Goal: Information Seeking & Learning: Compare options

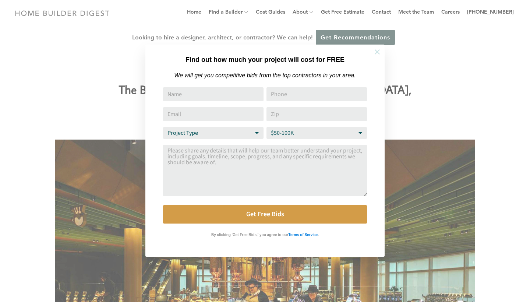
click at [378, 53] on icon at bounding box center [377, 51] width 5 height 5
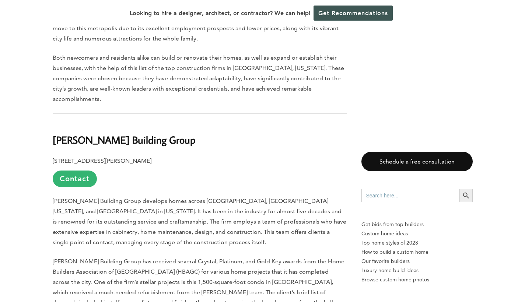
scroll to position [434, 0]
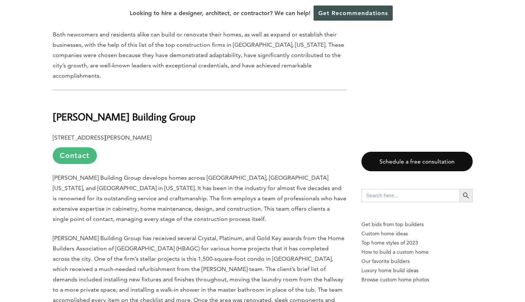
click at [76, 147] on link "Contact" at bounding box center [75, 155] width 44 height 17
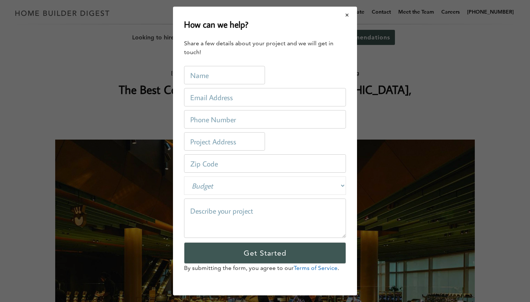
click at [347, 15] on button "Close modal" at bounding box center [348, 14] width 20 height 15
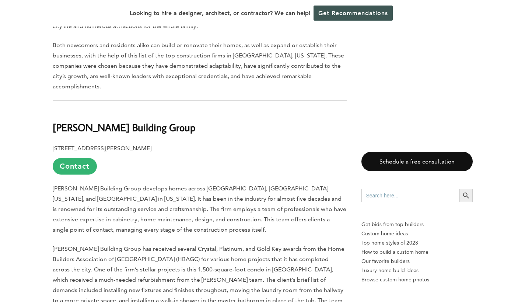
scroll to position [425, 0]
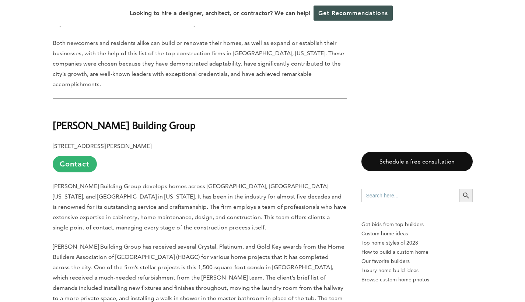
click at [173, 119] on b "[PERSON_NAME] Building Group" at bounding box center [124, 125] width 143 height 13
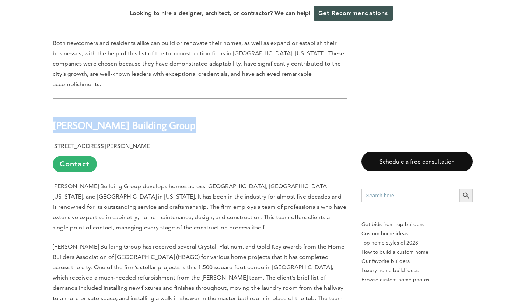
click at [173, 119] on b "[PERSON_NAME] Building Group" at bounding box center [124, 125] width 143 height 13
copy div "[PERSON_NAME] Building Group"
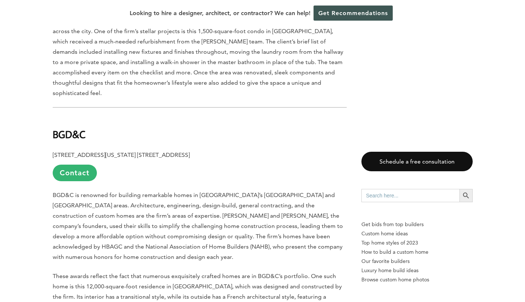
scroll to position [667, 0]
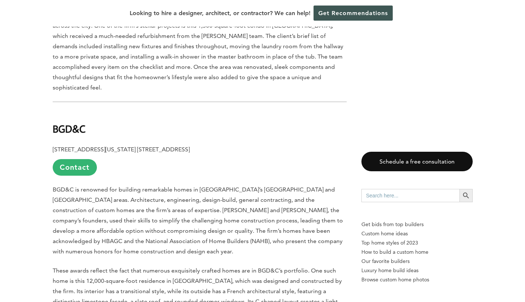
click at [60, 122] on b "BGD&C" at bounding box center [69, 128] width 33 height 13
copy div "BGD&C"
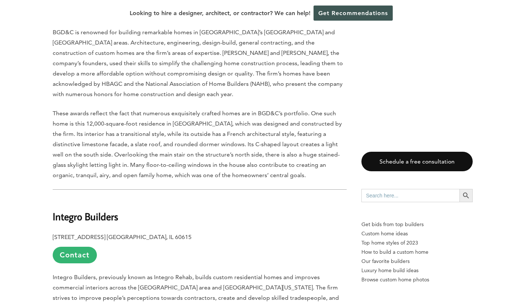
scroll to position [875, 0]
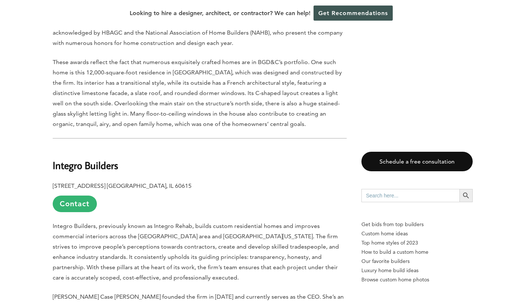
click at [108, 159] on b "Integro Builders" at bounding box center [86, 165] width 66 height 13
copy div "Integro Builders"
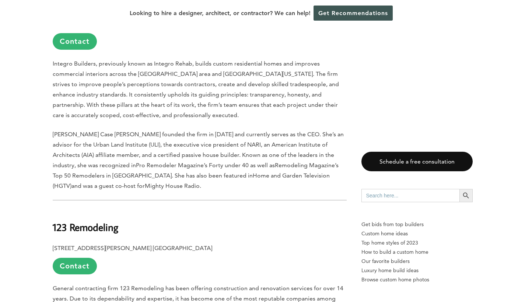
scroll to position [1063, 0]
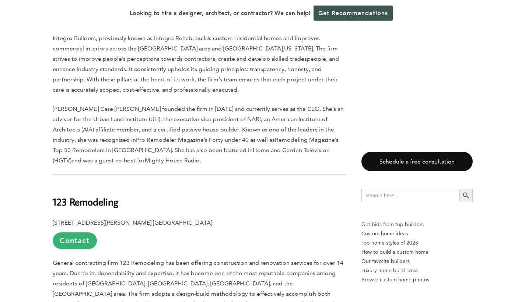
click at [100, 195] on b "123 Remodeling" at bounding box center [86, 201] width 66 height 13
copy div "123 Remodeling"
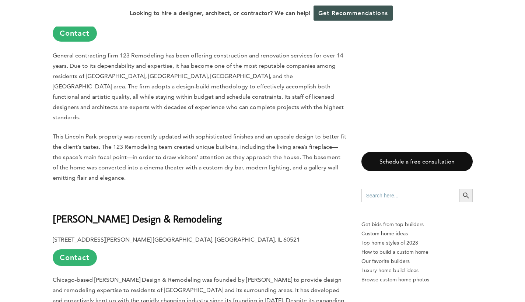
scroll to position [1295, 0]
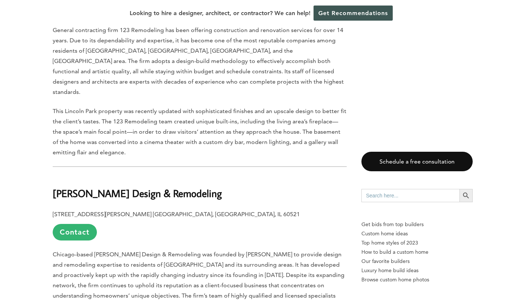
click at [128, 187] on b "[PERSON_NAME] Design & Remodeling" at bounding box center [137, 193] width 169 height 13
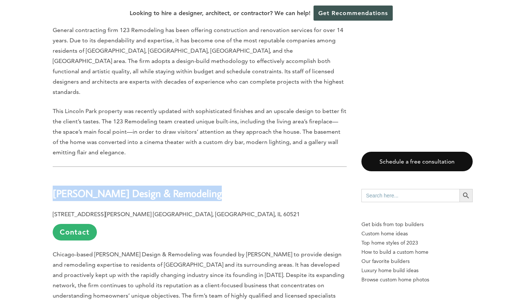
click at [128, 187] on b "[PERSON_NAME] Design & Remodeling" at bounding box center [137, 193] width 169 height 13
copy div "[PERSON_NAME] Design & Remodeling"
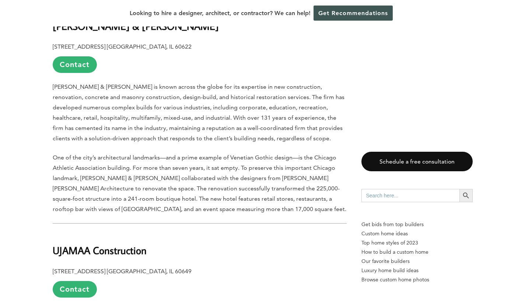
scroll to position [1704, 0]
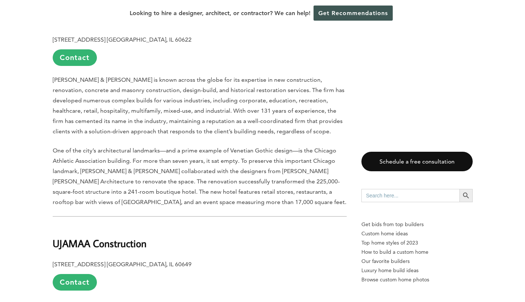
click at [120, 237] on b "UJAMAA Construction" at bounding box center [100, 243] width 94 height 13
copy div "UJAMAA Construction"
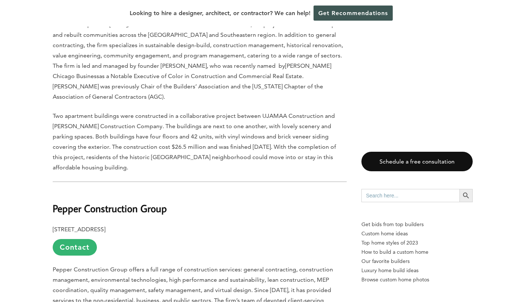
scroll to position [2020, 0]
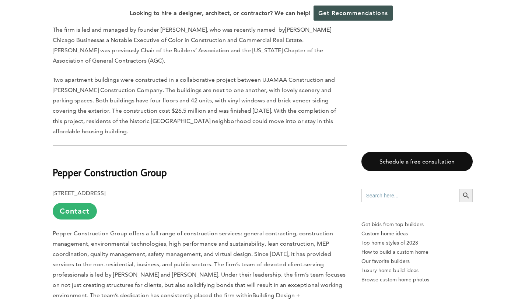
click at [138, 166] on b "Pepper Construction Group" at bounding box center [110, 172] width 114 height 13
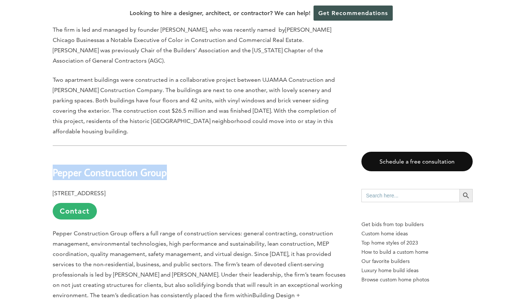
click at [138, 166] on b "Pepper Construction Group" at bounding box center [110, 172] width 114 height 13
copy div "Pepper Construction Group"
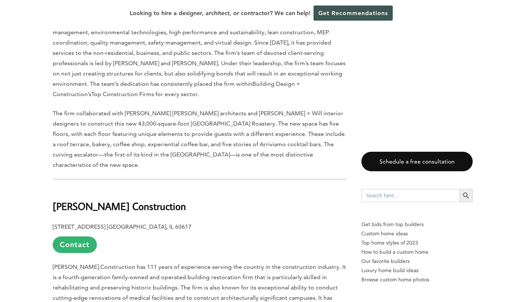
scroll to position [2235, 0]
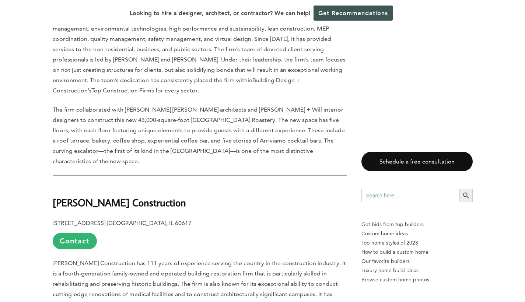
click at [110, 196] on b "[PERSON_NAME] Construction" at bounding box center [119, 202] width 133 height 13
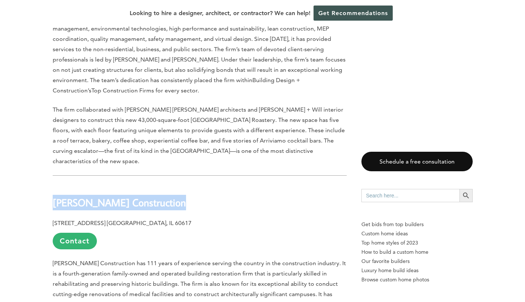
click at [110, 196] on b "[PERSON_NAME] Construction" at bounding box center [119, 202] width 133 height 13
copy div "[PERSON_NAME] Construction"
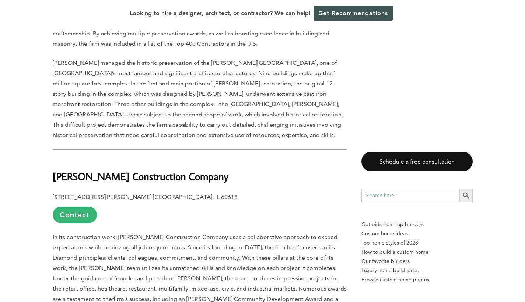
scroll to position [2575, 0]
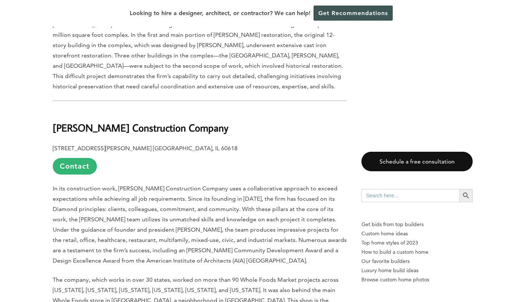
click at [174, 121] on b "[PERSON_NAME] Construction Company" at bounding box center [141, 127] width 176 height 13
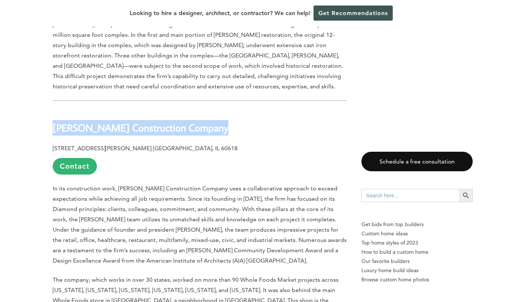
click at [174, 121] on b "[PERSON_NAME] Construction Company" at bounding box center [141, 127] width 176 height 13
copy div "[PERSON_NAME] Construction Company"
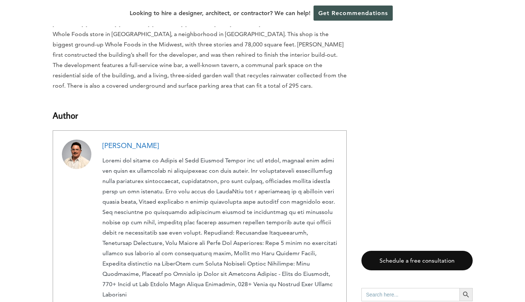
scroll to position [2842, 0]
